Goal: Complete application form

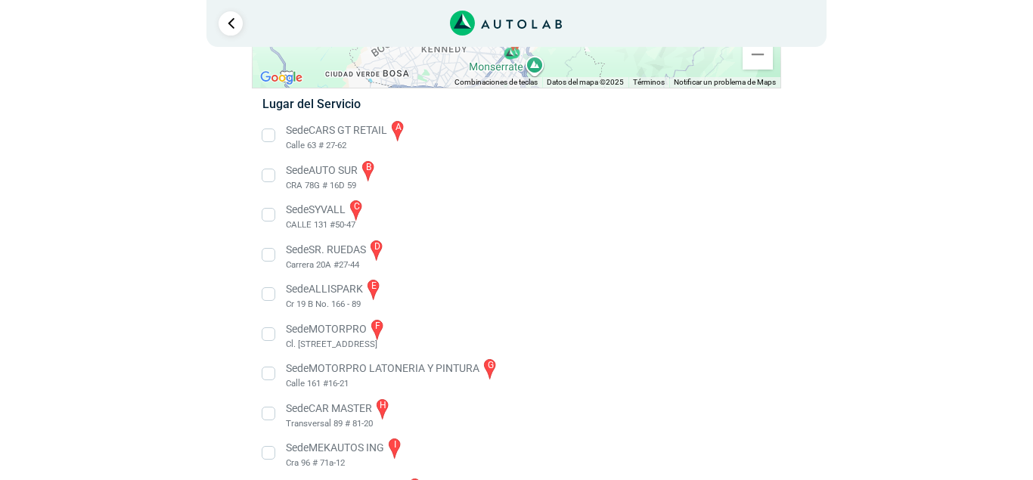
scroll to position [231, 0]
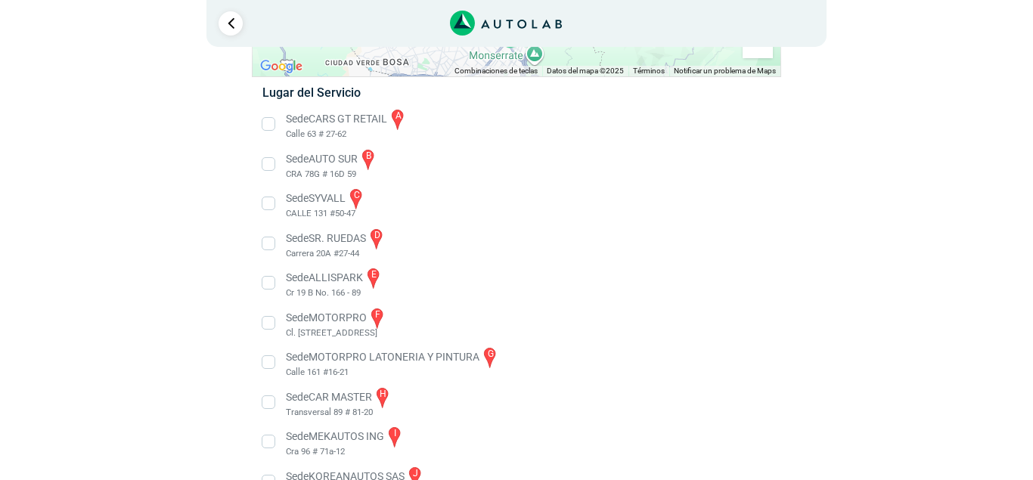
click at [267, 127] on li "Sede CARS GT RETAIL a Calle 63 # 27-62" at bounding box center [516, 124] width 530 height 34
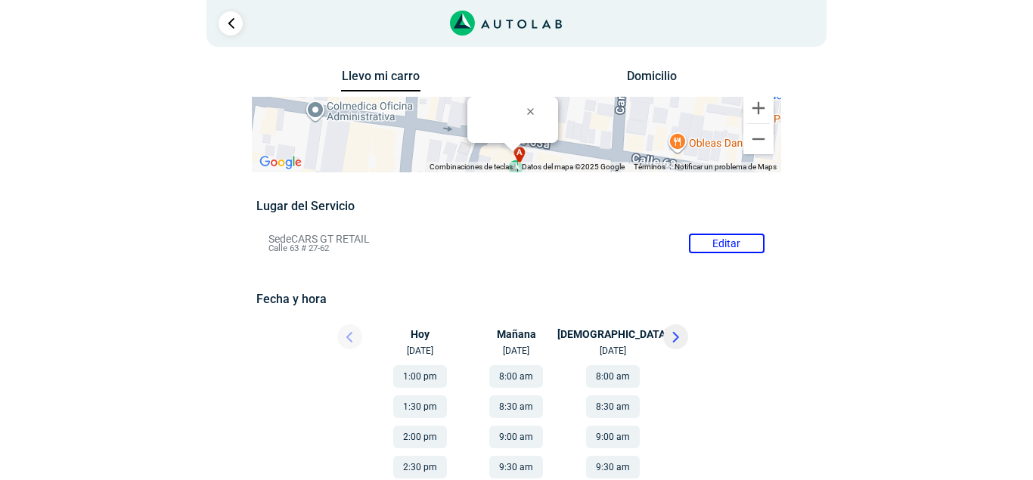
click at [506, 24] on icon "Link al sitio de autolab" at bounding box center [506, 24] width 113 height 26
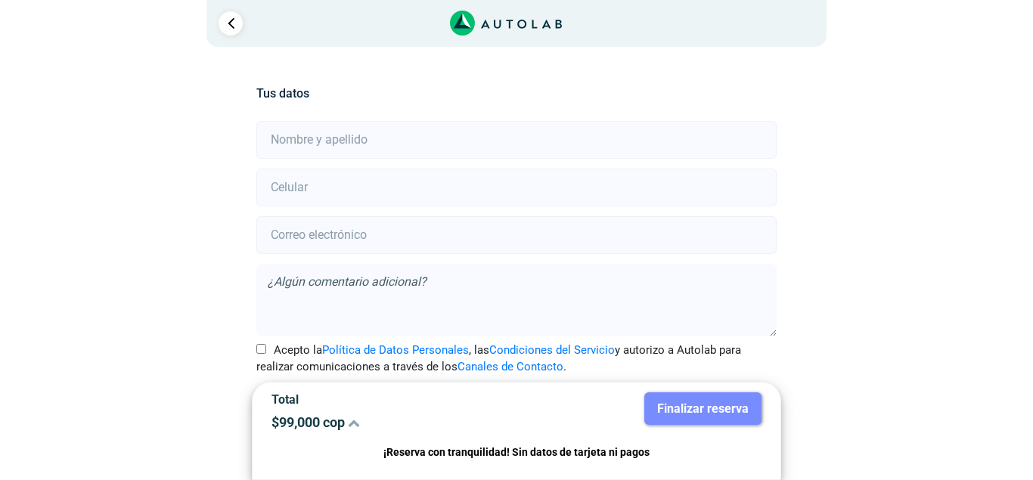
click at [300, 137] on input "text" at bounding box center [515, 140] width 519 height 38
type input "EDUARD ARIAS"
click at [302, 179] on input "number" at bounding box center [515, 188] width 519 height 38
type input "3203112140"
click at [299, 221] on input "email" at bounding box center [515, 235] width 519 height 38
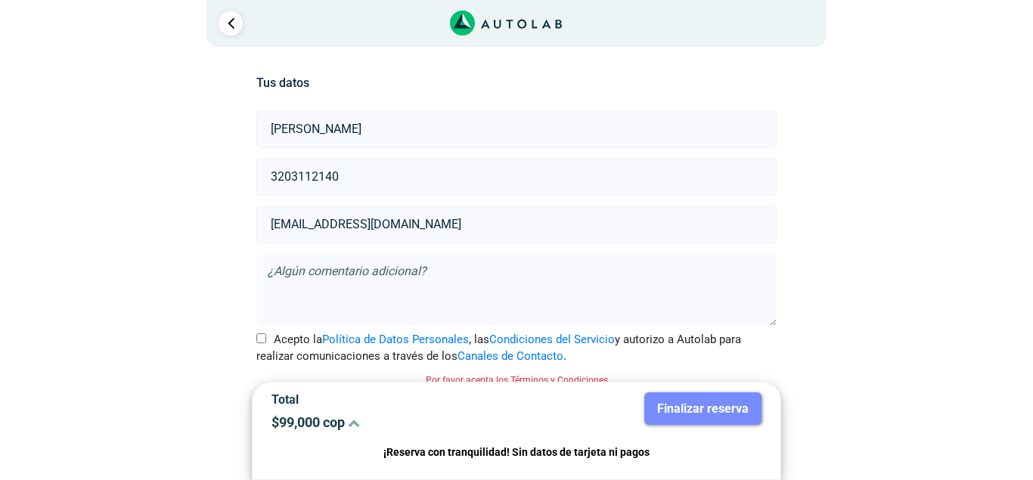
scroll to position [21, 0]
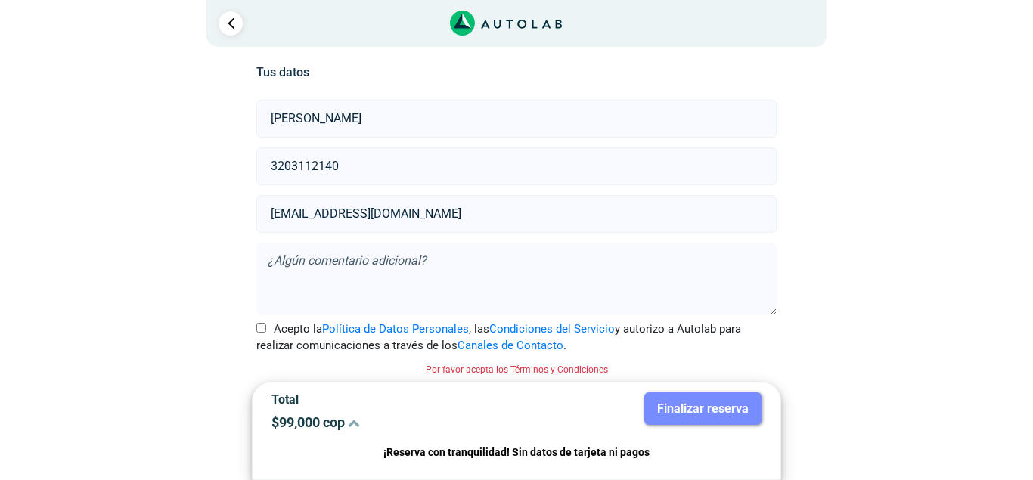
type input "eaariasl@gmail.com"
click at [304, 259] on textarea at bounding box center [515, 279] width 519 height 73
type textarea "Quiero pintar toda la camioneta."
click at [259, 326] on input "Acepto la Política de Datos Personales , las Condiciones del Servicio y autoriz…" at bounding box center [261, 328] width 10 height 10
checkbox input "true"
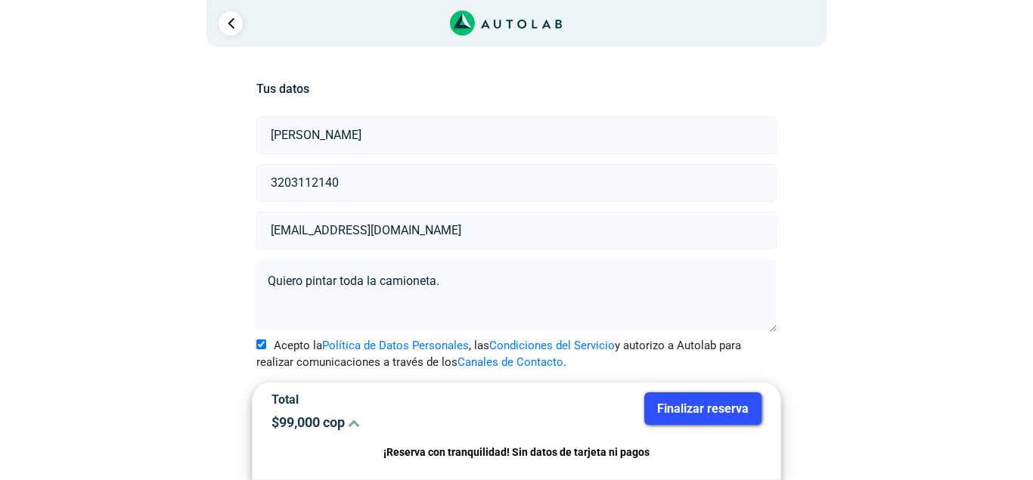
scroll to position [1, 0]
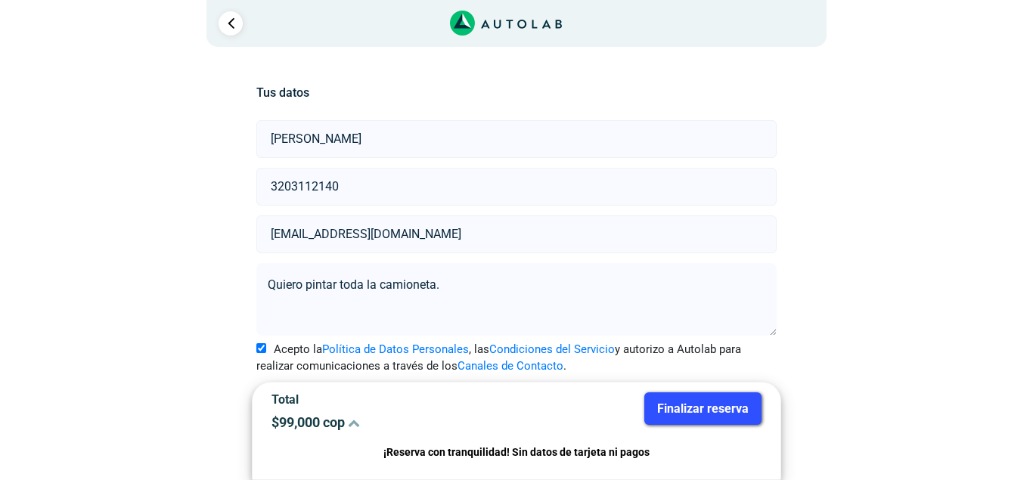
click at [698, 408] on button "Finalizar reserva" at bounding box center [702, 408] width 117 height 33
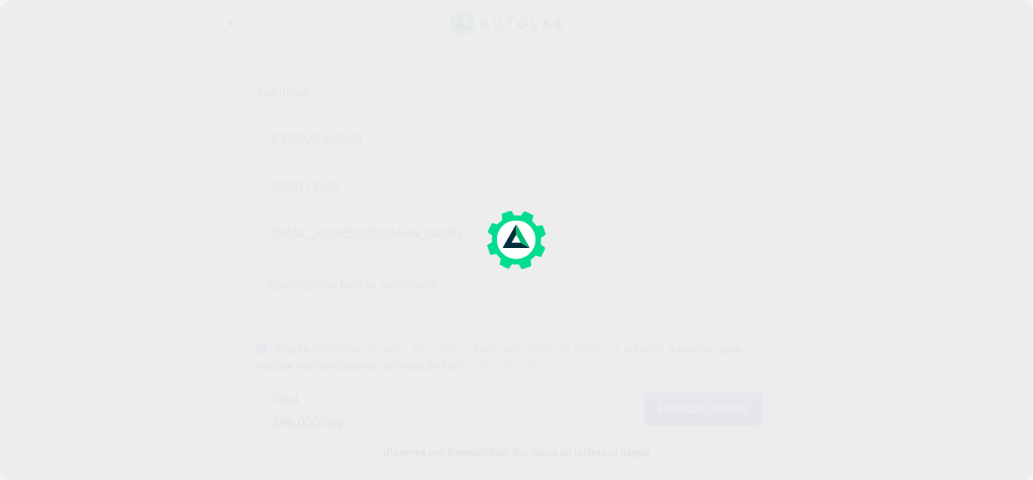
scroll to position [0, 0]
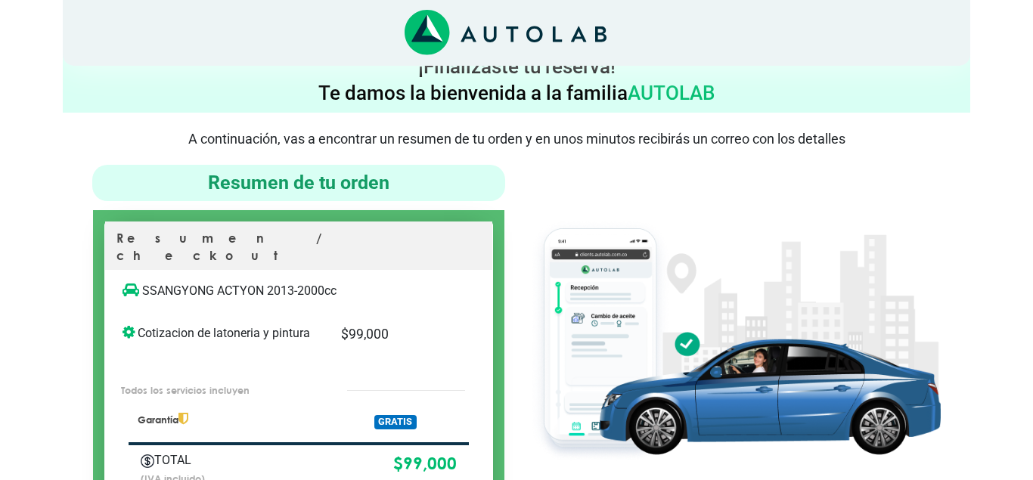
scroll to position [308, 0]
